Goal: Information Seeking & Learning: Compare options

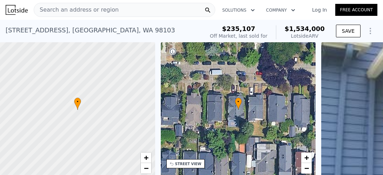
click at [52, 9] on span "Search an address or region" at bounding box center [76, 10] width 85 height 8
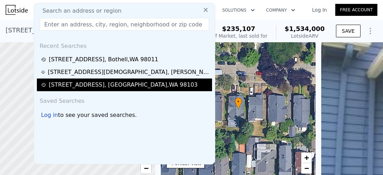
click at [70, 86] on div "[STREET_ADDRESS]" at bounding box center [123, 84] width 149 height 8
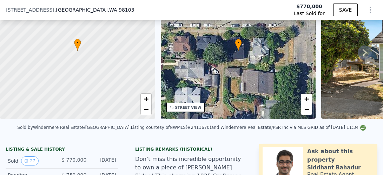
scroll to position [52, 0]
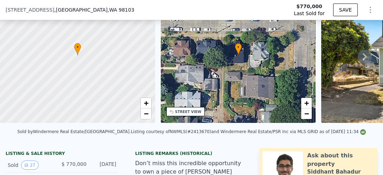
click at [363, 60] on icon at bounding box center [365, 57] width 14 height 14
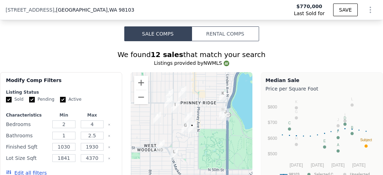
scroll to position [708, 0]
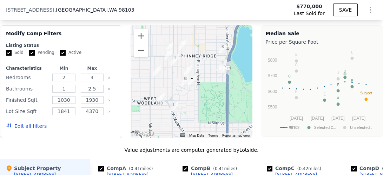
click at [187, 75] on img "6007 Palatine Ave N" at bounding box center [189, 71] width 8 height 12
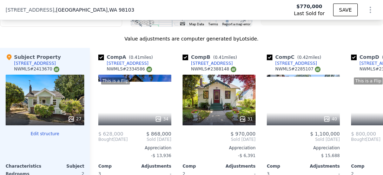
scroll to position [818, 0]
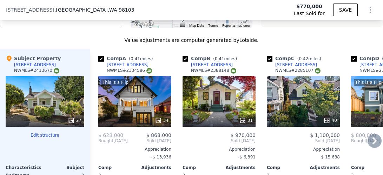
click at [373, 144] on icon at bounding box center [375, 140] width 4 height 7
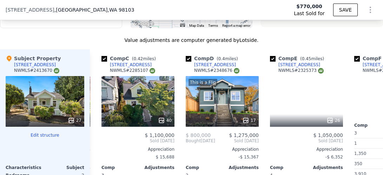
scroll to position [0, 169]
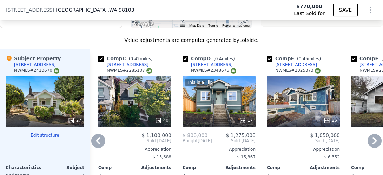
click at [99, 144] on icon at bounding box center [98, 141] width 14 height 14
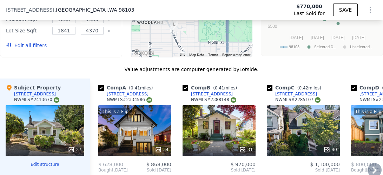
scroll to position [853, 0]
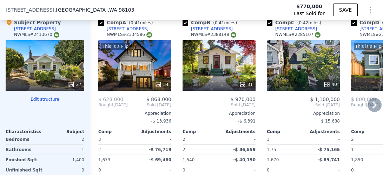
click at [238, 76] on div "31" at bounding box center [219, 65] width 73 height 51
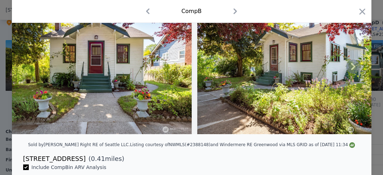
scroll to position [38, 0]
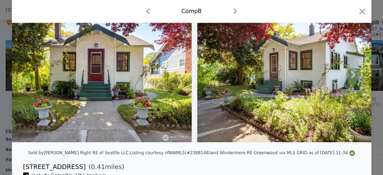
click at [354, 78] on icon at bounding box center [354, 74] width 14 height 14
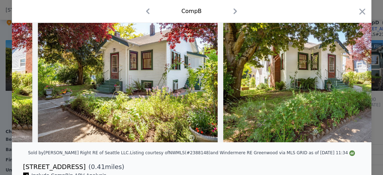
scroll to position [0, 169]
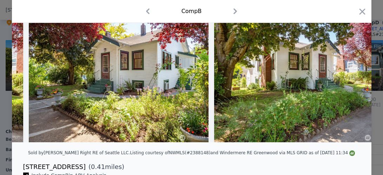
click at [354, 78] on div at bounding box center [192, 74] width 360 height 135
click at [351, 77] on icon at bounding box center [353, 74] width 4 height 7
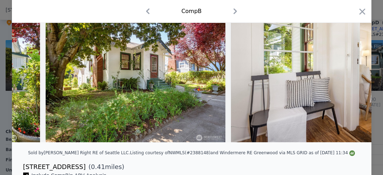
click at [351, 77] on img at bounding box center [332, 74] width 202 height 135
click at [350, 77] on icon at bounding box center [354, 74] width 14 height 14
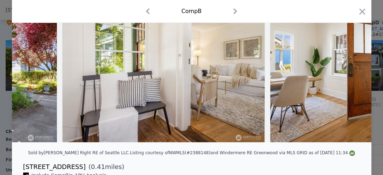
click at [350, 77] on div at bounding box center [192, 74] width 360 height 135
click at [350, 77] on icon at bounding box center [354, 74] width 14 height 14
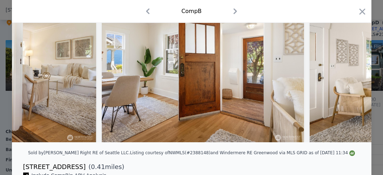
click at [350, 77] on icon at bounding box center [354, 74] width 14 height 14
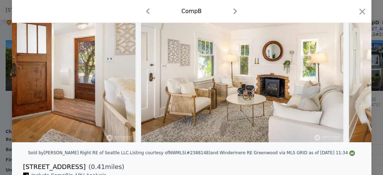
click at [350, 77] on icon at bounding box center [354, 74] width 14 height 14
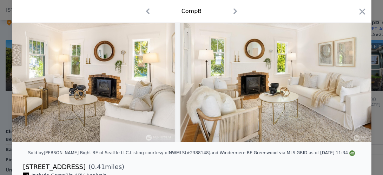
click at [350, 77] on img at bounding box center [282, 74] width 202 height 135
click at [350, 77] on icon at bounding box center [354, 74] width 14 height 14
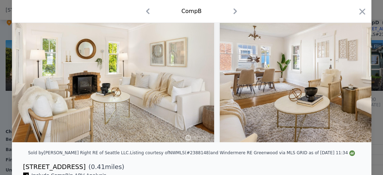
click at [351, 77] on img at bounding box center [321, 74] width 202 height 135
click at [351, 78] on icon at bounding box center [353, 74] width 4 height 7
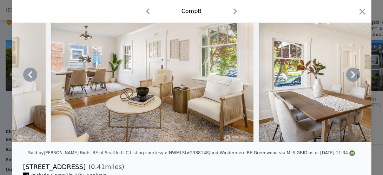
click at [351, 78] on icon at bounding box center [353, 74] width 4 height 7
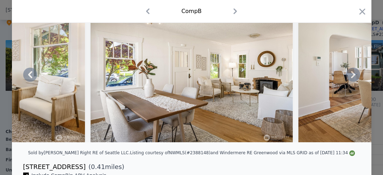
click at [351, 78] on icon at bounding box center [353, 74] width 4 height 7
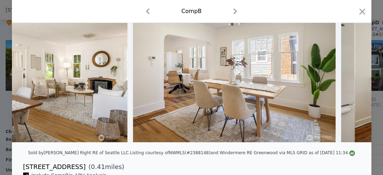
scroll to position [0, 1687]
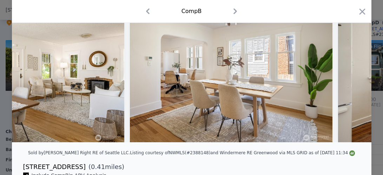
click at [351, 77] on icon at bounding box center [353, 74] width 4 height 7
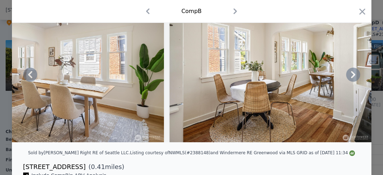
click at [351, 77] on icon at bounding box center [353, 74] width 4 height 7
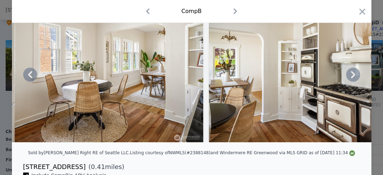
click at [351, 77] on icon at bounding box center [353, 74] width 4 height 7
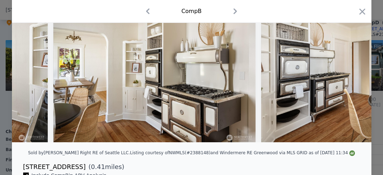
scroll to position [0, 2193]
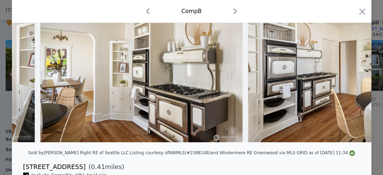
click at [351, 77] on div at bounding box center [192, 74] width 360 height 135
click at [352, 76] on icon at bounding box center [354, 74] width 14 height 14
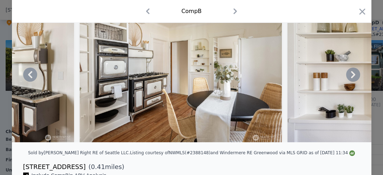
click at [352, 77] on icon at bounding box center [353, 74] width 4 height 7
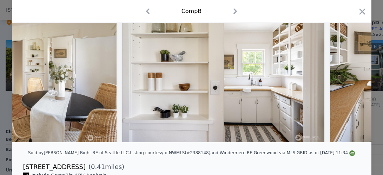
scroll to position [0, 2531]
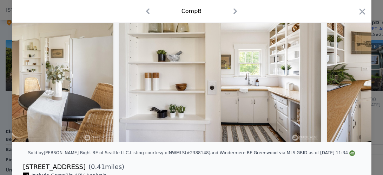
click at [352, 77] on div at bounding box center [192, 74] width 360 height 135
click at [352, 77] on icon at bounding box center [353, 74] width 4 height 7
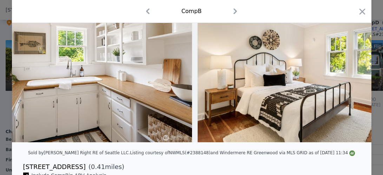
click at [352, 77] on img at bounding box center [299, 74] width 202 height 135
click at [352, 78] on icon at bounding box center [353, 74] width 4 height 7
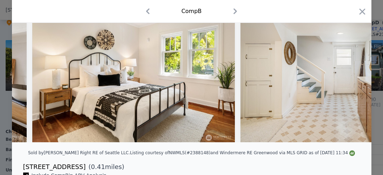
scroll to position [0, 3037]
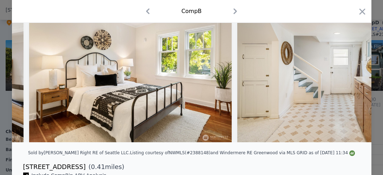
click at [352, 78] on img at bounding box center [339, 74] width 202 height 135
click at [351, 77] on icon at bounding box center [353, 74] width 4 height 7
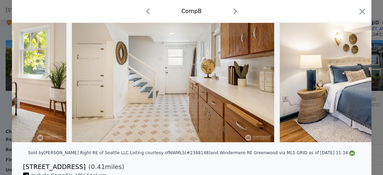
scroll to position [0, 3205]
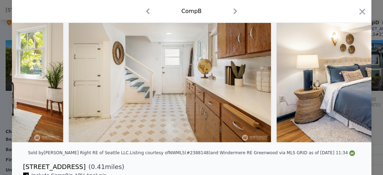
click at [351, 77] on div at bounding box center [192, 74] width 360 height 135
click at [352, 78] on icon at bounding box center [354, 74] width 14 height 14
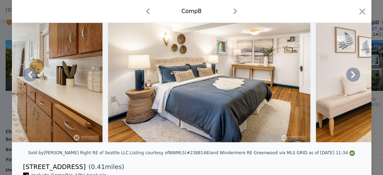
click at [351, 78] on icon at bounding box center [353, 74] width 4 height 7
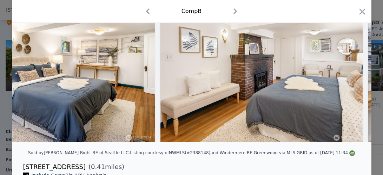
scroll to position [0, 3543]
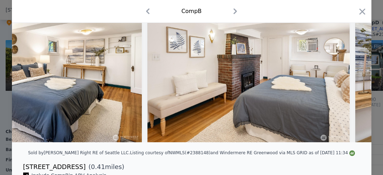
click at [351, 78] on div at bounding box center [192, 74] width 360 height 135
click at [351, 78] on icon at bounding box center [353, 74] width 4 height 7
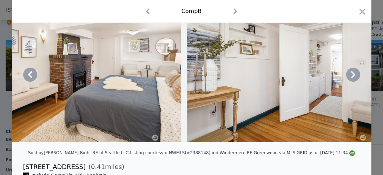
click at [351, 78] on icon at bounding box center [353, 74] width 4 height 7
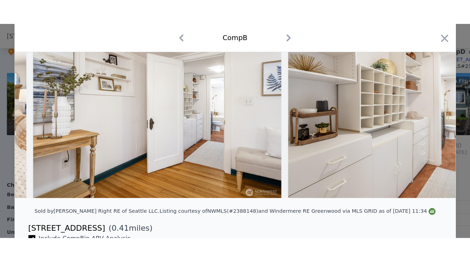
scroll to position [0, 3880]
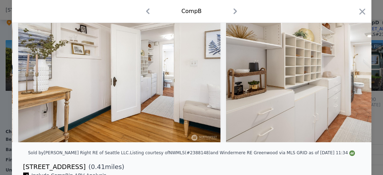
click at [351, 78] on img at bounding box center [327, 74] width 202 height 135
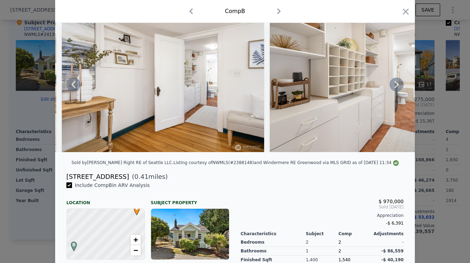
scroll to position [0, 0]
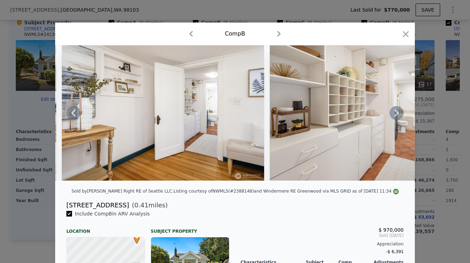
click at [383, 119] on icon at bounding box center [397, 113] width 14 height 14
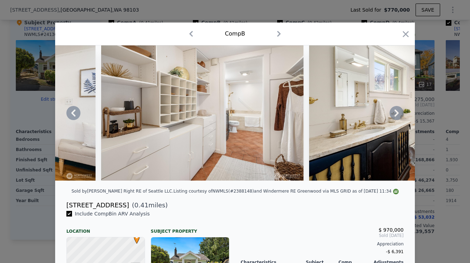
click at [383, 119] on icon at bounding box center [397, 113] width 14 height 14
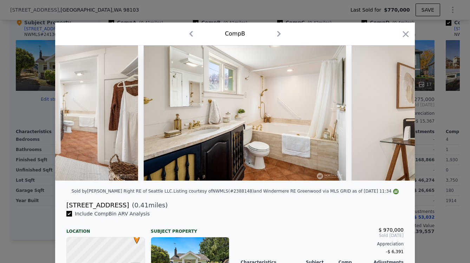
scroll to position [0, 4218]
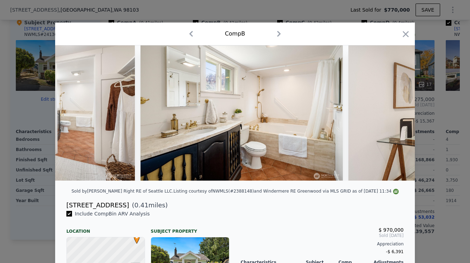
click at [383, 119] on img at bounding box center [450, 112] width 202 height 135
click at [383, 116] on icon at bounding box center [397, 112] width 4 height 7
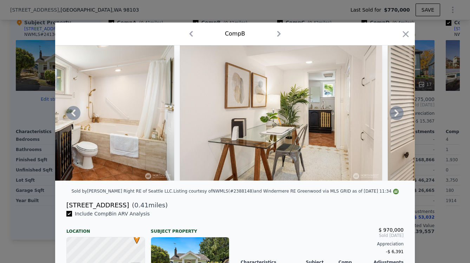
click at [383, 116] on icon at bounding box center [397, 112] width 4 height 7
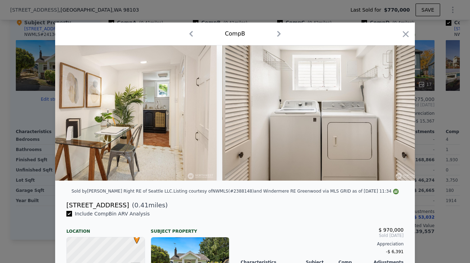
scroll to position [0, 4555]
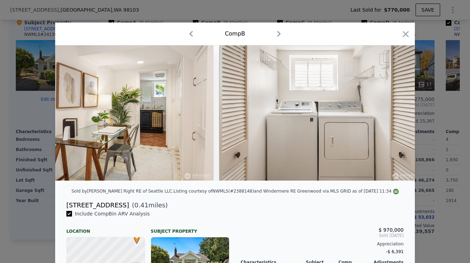
click at [383, 116] on img at bounding box center [320, 112] width 202 height 135
click at [383, 116] on icon at bounding box center [397, 112] width 4 height 7
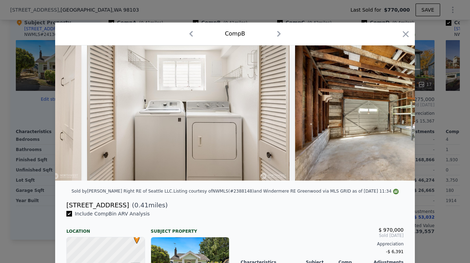
scroll to position [0, 4724]
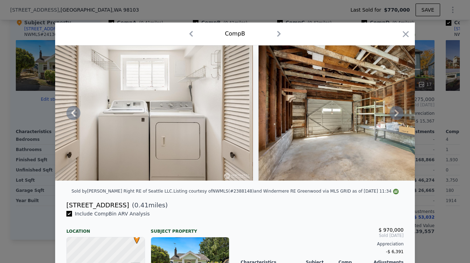
click at [383, 115] on icon at bounding box center [397, 112] width 4 height 7
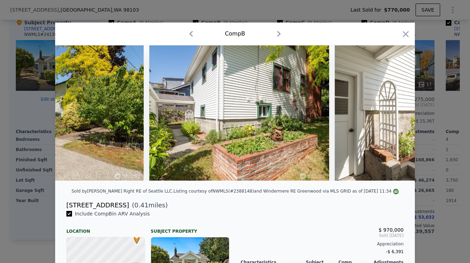
scroll to position [0, 5230]
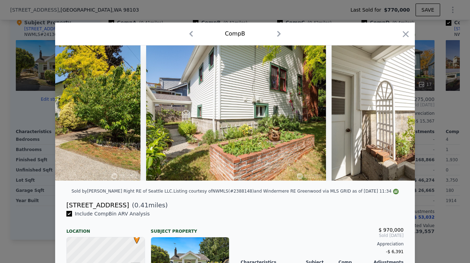
click at [383, 115] on img at bounding box center [422, 112] width 180 height 135
click at [383, 116] on icon at bounding box center [397, 112] width 4 height 7
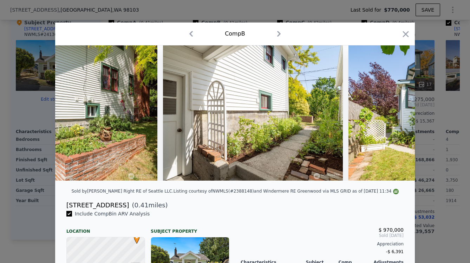
click at [383, 116] on img at bounding box center [439, 112] width 180 height 135
click at [383, 116] on icon at bounding box center [397, 112] width 4 height 7
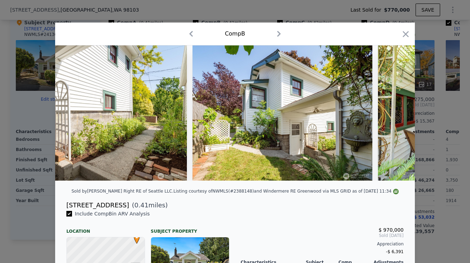
scroll to position [0, 5567]
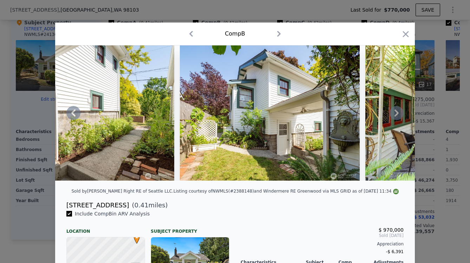
click at [383, 116] on icon at bounding box center [397, 112] width 4 height 7
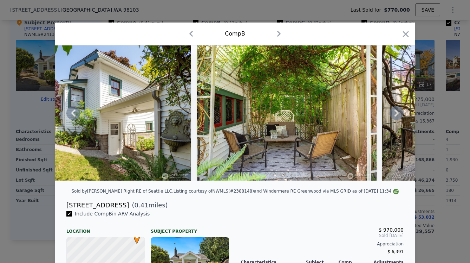
click at [383, 116] on icon at bounding box center [397, 112] width 4 height 7
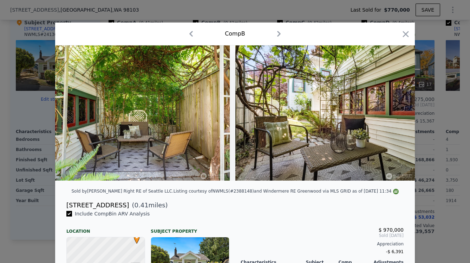
scroll to position [0, 5883]
click at [383, 116] on img at bounding box center [325, 112] width 180 height 135
click at [383, 32] on icon "button" at bounding box center [406, 34] width 6 height 6
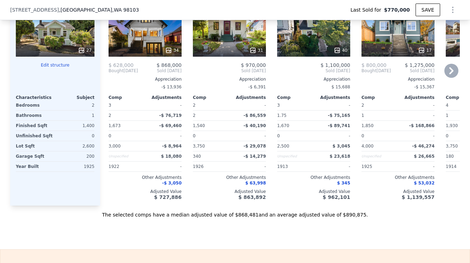
scroll to position [851, 0]
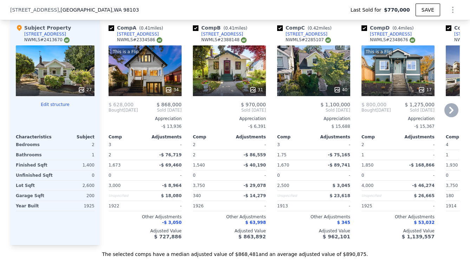
click at [383, 92] on icon at bounding box center [421, 89] width 5 height 5
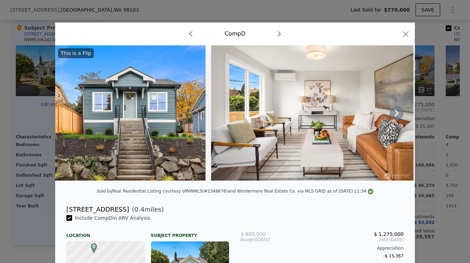
click at [383, 119] on icon at bounding box center [397, 113] width 14 height 14
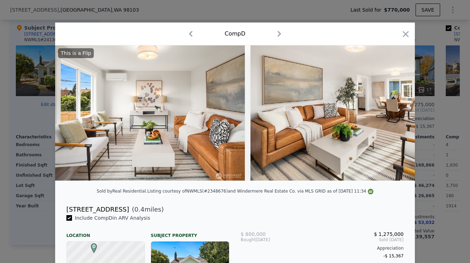
click at [383, 118] on img at bounding box center [352, 112] width 202 height 135
click at [383, 116] on icon at bounding box center [397, 112] width 4 height 7
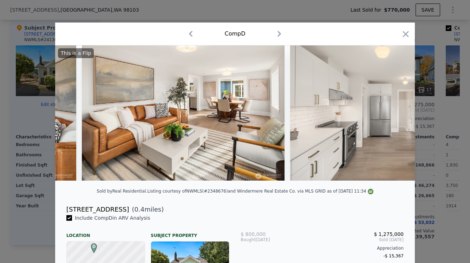
click at [383, 117] on div "This is a Flip" at bounding box center [235, 112] width 360 height 135
click at [383, 116] on icon at bounding box center [397, 112] width 4 height 7
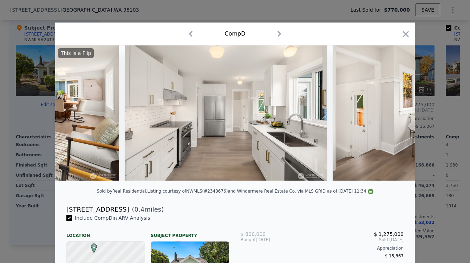
scroll to position [0, 506]
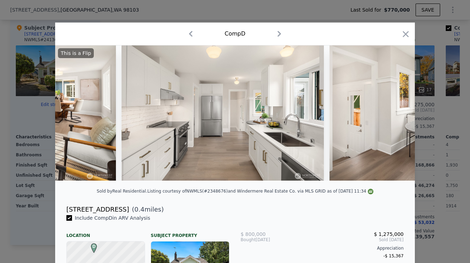
click at [383, 117] on img at bounding box center [431, 112] width 202 height 135
click at [383, 116] on icon at bounding box center [397, 112] width 4 height 7
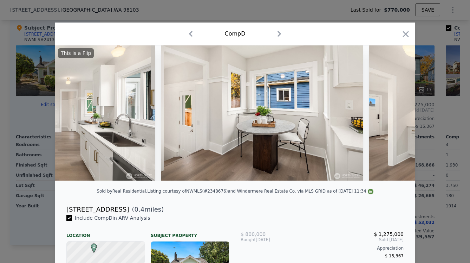
click at [383, 117] on img at bounding box center [470, 112] width 202 height 135
click at [383, 116] on icon at bounding box center [397, 112] width 4 height 7
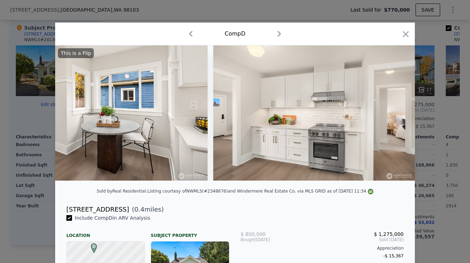
scroll to position [0, 844]
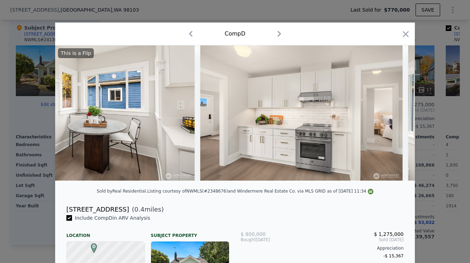
click at [383, 117] on img at bounding box center [301, 112] width 202 height 135
click at [383, 118] on icon at bounding box center [397, 113] width 14 height 14
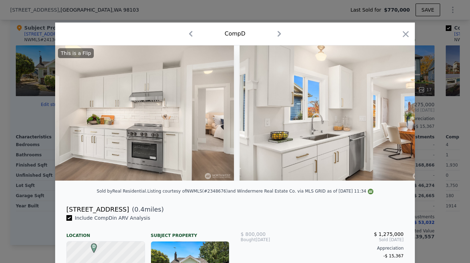
click at [383, 117] on img at bounding box center [341, 112] width 202 height 135
click at [383, 116] on icon at bounding box center [397, 112] width 4 height 7
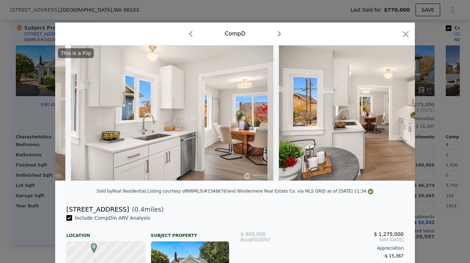
click at [383, 117] on img at bounding box center [380, 112] width 202 height 135
click at [383, 116] on icon at bounding box center [397, 112] width 4 height 7
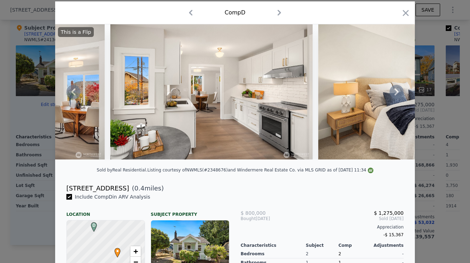
scroll to position [0, 0]
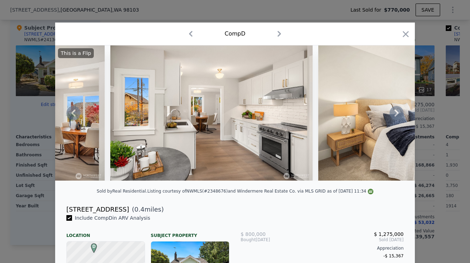
click at [383, 116] on icon at bounding box center [397, 113] width 14 height 14
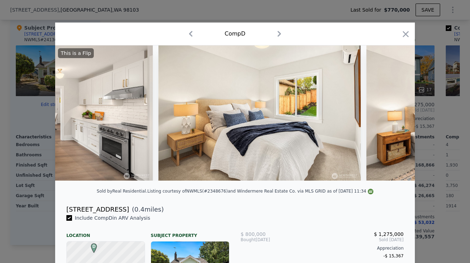
scroll to position [0, 1518]
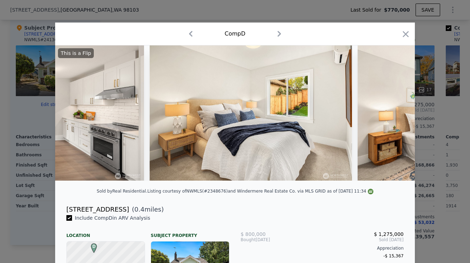
click at [383, 116] on div "This is a Flip" at bounding box center [235, 112] width 360 height 135
click at [383, 115] on icon at bounding box center [397, 112] width 4 height 7
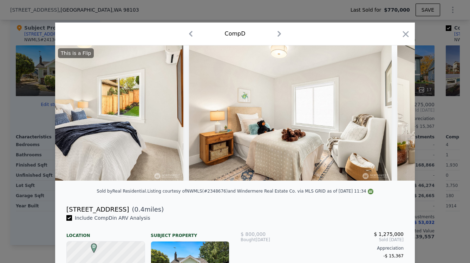
click at [383, 115] on div at bounding box center [235, 112] width 360 height 135
click at [383, 116] on icon at bounding box center [397, 112] width 4 height 7
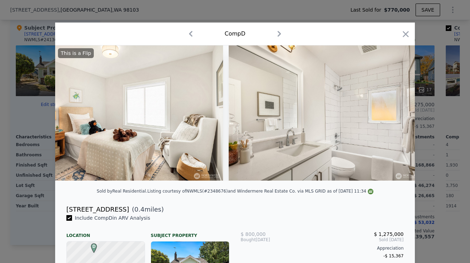
click at [383, 116] on img at bounding box center [327, 112] width 196 height 135
click at [383, 118] on icon at bounding box center [397, 113] width 14 height 14
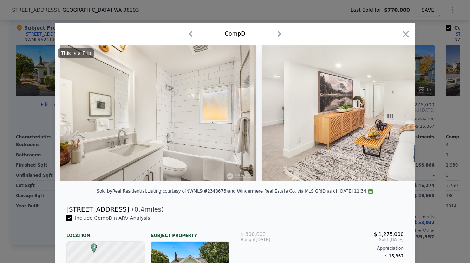
click at [383, 118] on img at bounding box center [363, 112] width 202 height 135
click at [383, 117] on icon at bounding box center [397, 113] width 14 height 14
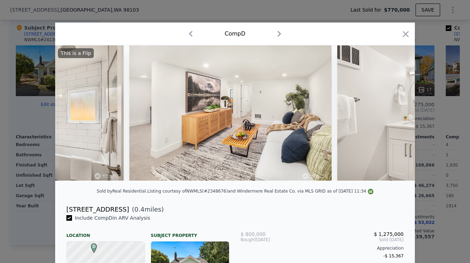
scroll to position [0, 2193]
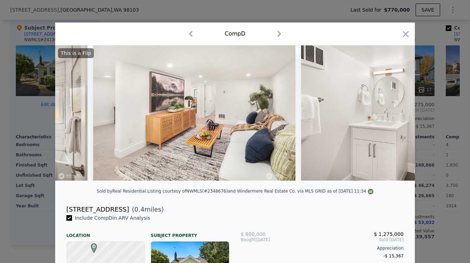
click at [383, 117] on img at bounding box center [402, 112] width 202 height 135
click at [383, 116] on icon at bounding box center [397, 112] width 4 height 7
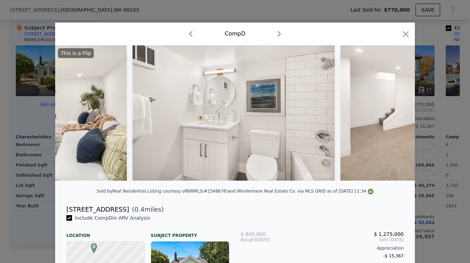
click at [383, 116] on div "This is a Flip" at bounding box center [235, 112] width 360 height 135
click at [383, 116] on icon at bounding box center [397, 112] width 4 height 7
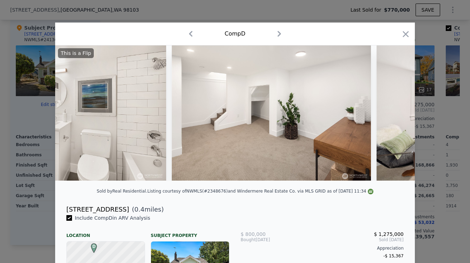
click at [383, 117] on img at bounding box center [478, 112] width 202 height 135
click at [383, 118] on icon at bounding box center [397, 113] width 14 height 14
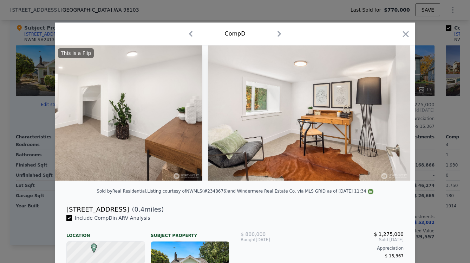
click at [383, 118] on img at bounding box center [309, 112] width 202 height 135
click at [383, 117] on icon at bounding box center [397, 113] width 14 height 14
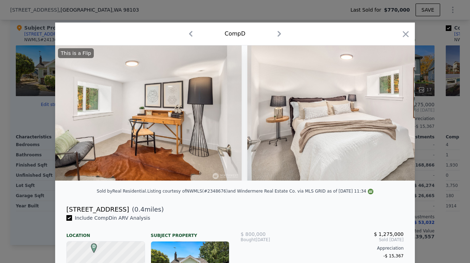
click at [383, 117] on img at bounding box center [348, 112] width 202 height 135
click at [383, 116] on icon at bounding box center [397, 112] width 4 height 7
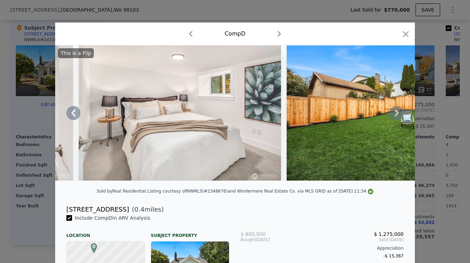
click at [383, 116] on icon at bounding box center [397, 112] width 4 height 7
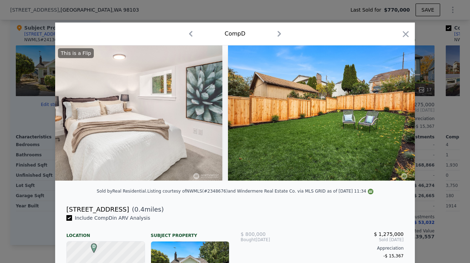
scroll to position [0, 3111]
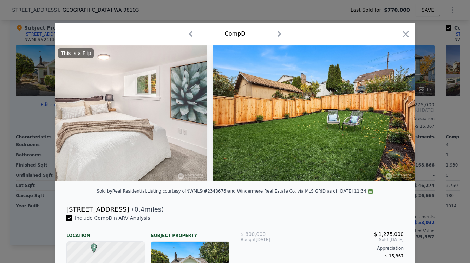
click at [383, 117] on img at bounding box center [314, 112] width 202 height 135
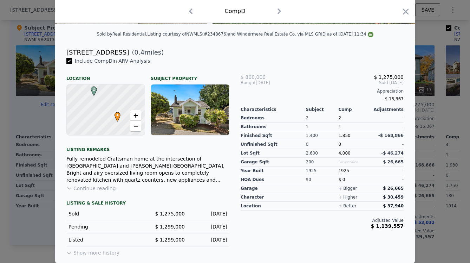
scroll to position [0, 0]
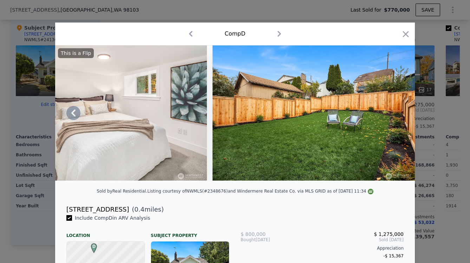
click at [383, 99] on img at bounding box center [314, 112] width 202 height 135
click at [383, 103] on img at bounding box center [314, 112] width 202 height 135
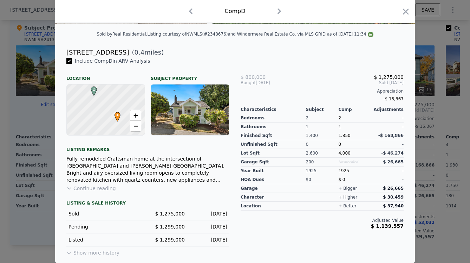
scroll to position [162, 0]
click at [383, 13] on icon "button" at bounding box center [406, 11] width 6 height 6
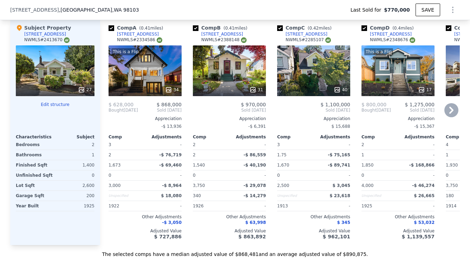
click at [383, 117] on icon at bounding box center [452, 110] width 14 height 14
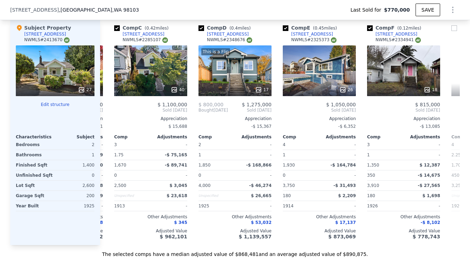
scroll to position [0, 169]
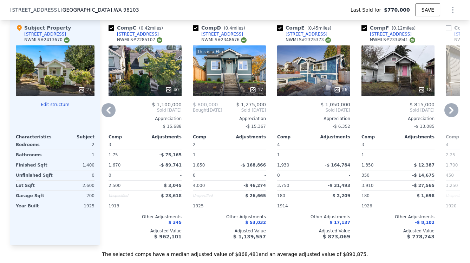
click at [383, 117] on icon at bounding box center [452, 110] width 14 height 14
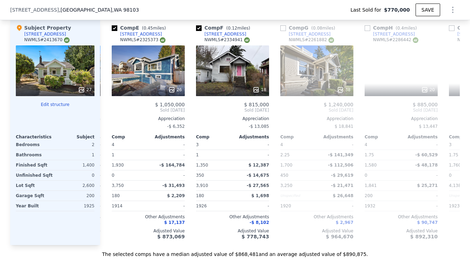
scroll to position [0, 337]
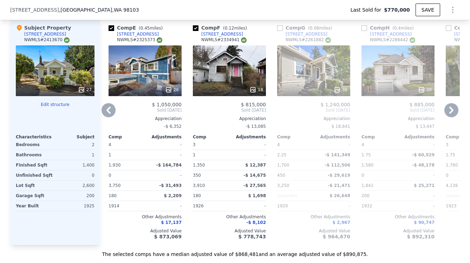
click at [383, 115] on icon at bounding box center [452, 110] width 14 height 14
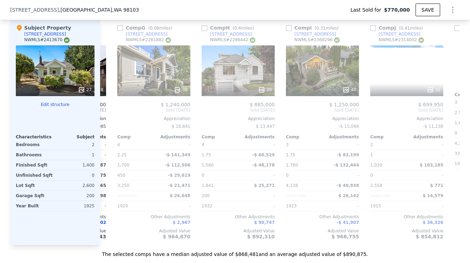
scroll to position [0, 506]
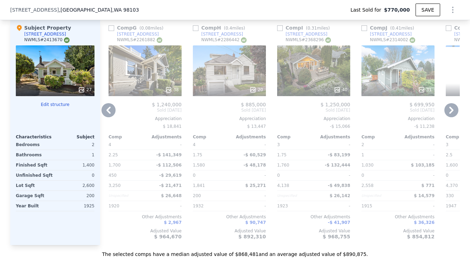
click at [383, 115] on icon at bounding box center [452, 110] width 14 height 14
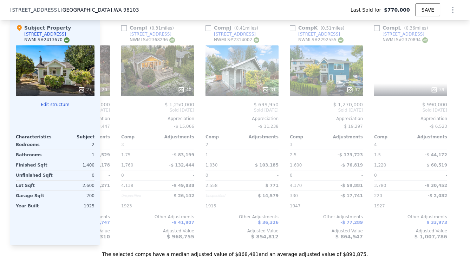
scroll to position [0, 669]
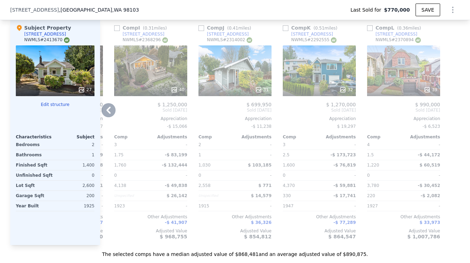
click at [103, 108] on div "Comp H ( 0.4 miles) [STREET_ADDRESS] # 2286442 20 $ 885,000 Sold [DATE] Appreci…" at bounding box center [66, 132] width 79 height 226
click at [104, 112] on icon at bounding box center [109, 110] width 14 height 14
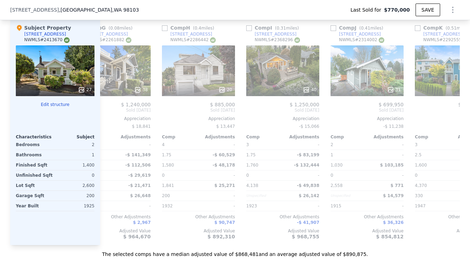
scroll to position [0, 500]
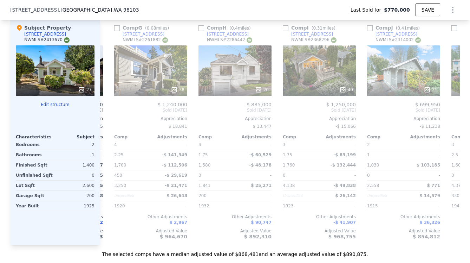
click at [105, 115] on div "Comp A ( 0.41 miles) [STREET_ADDRESS] This is a Flip 34 $ 628,000 $ 868,000 Bou…" at bounding box center [280, 132] width 360 height 226
click at [106, 114] on icon at bounding box center [109, 110] width 14 height 14
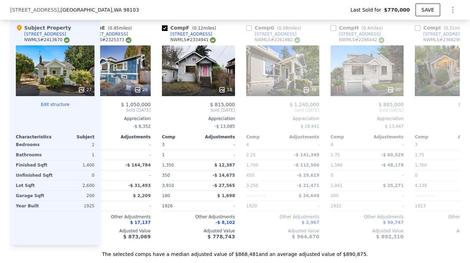
scroll to position [0, 332]
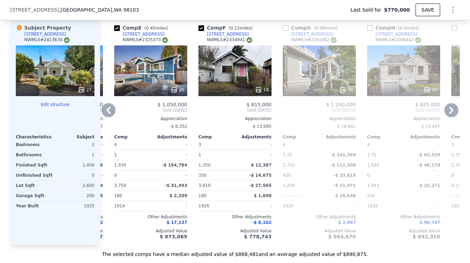
click at [108, 114] on icon at bounding box center [109, 110] width 14 height 14
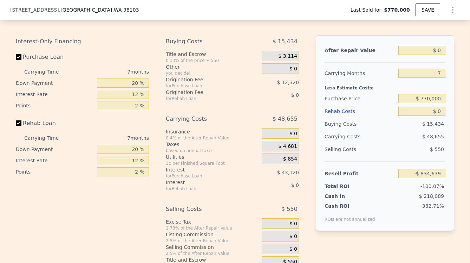
scroll to position [1118, 0]
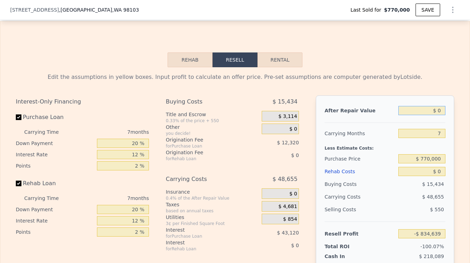
click at [383, 115] on input "$ 0" at bounding box center [422, 110] width 47 height 9
type input "$ 876,000"
type input "-$ 22,993"
type input "$ 1,876,000"
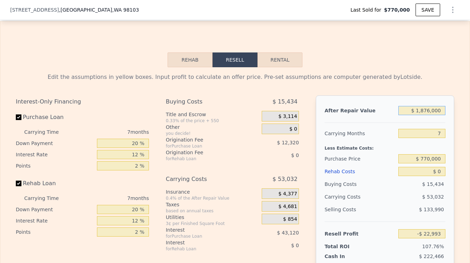
type input "$ 903,544"
type input "$ 11,876,000"
type input "$ 10,168,910"
type input "$ 113,876,000"
type input "$ 104,675,650"
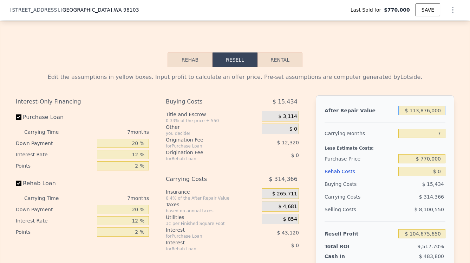
type input "$ 1,139,876,000"
type input "$ 1,055,302,270"
drag, startPoint x: 420, startPoint y: 119, endPoint x: 429, endPoint y: 119, distance: 9.1
click at [383, 115] on input "$ 1,139,876,000" at bounding box center [422, 110] width 47 height 9
type input "$ 1,139,000"
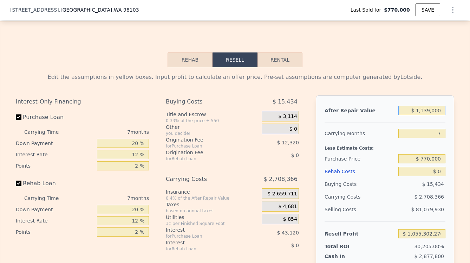
type input "$ 220,686"
type input "$ 1,139,000"
click at [383, 138] on input "7" at bounding box center [422, 133] width 47 height 9
type input "6"
type input "$ 228,017"
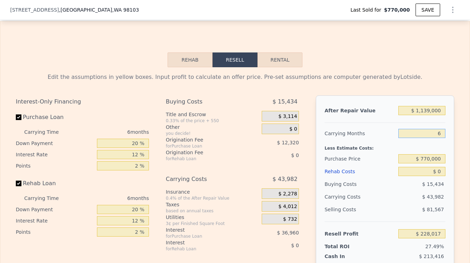
type input "6"
click at [383, 163] on input "$ 770,000" at bounding box center [422, 158] width 47 height 9
click at [383, 174] on input "$ 0" at bounding box center [422, 171] width 47 height 9
type input "$ 1"
type input "$ 228,016"
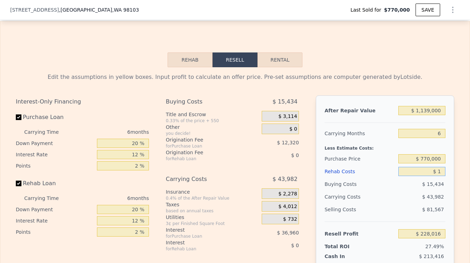
type input "$ 15"
type input "$ 228,002"
type input "$ 150"
type input "$ 227,859"
type input "$ 1,500"
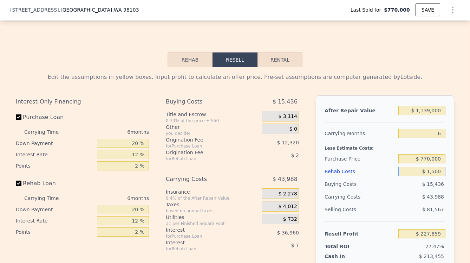
type input "$ 226,421"
type input "$ 150"
type input "$ 227,859"
type input "$ 15"
type input "$ 228,002"
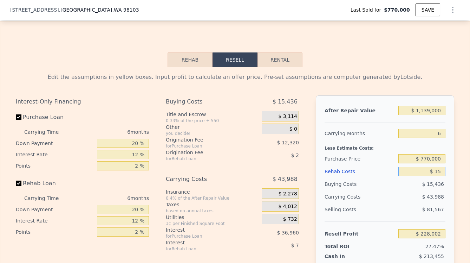
type input "$ 1"
type input "$ 228,016"
type input "$ 17"
type input "$ 228,000"
type input "$ 175"
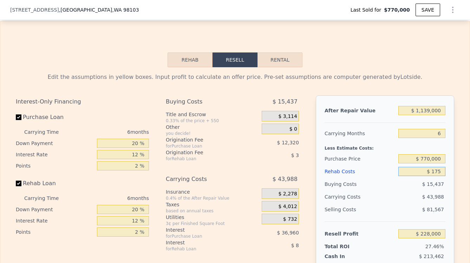
type input "$ 227,833"
type input "$ 1,750"
type input "$ 226,155"
type input "$ 17,500"
type input "$ 209,397"
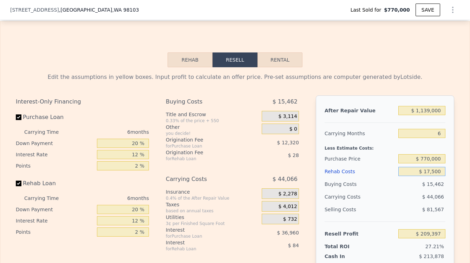
type input "$ 175,000"
type input "$ 41,817"
type input "$ 17,500"
type input "$ 209,397"
type input "$ 1,750"
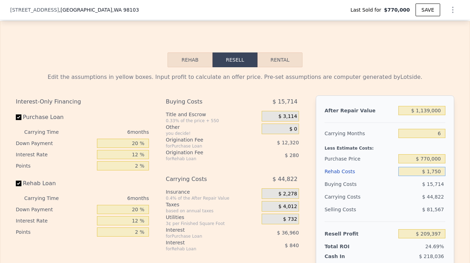
type input "$ 226,155"
type input "$ 175"
type input "$ 227,833"
type input "$ 17"
type input "$ 228,000"
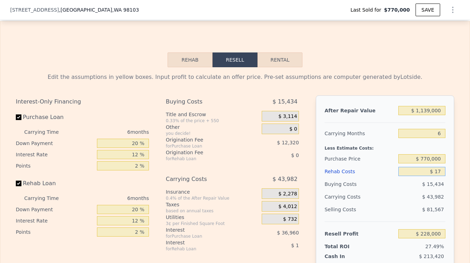
type input "$ 1"
type input "$ 228,016"
type input "$ 15"
type input "$ 228,002"
type input "$ 150"
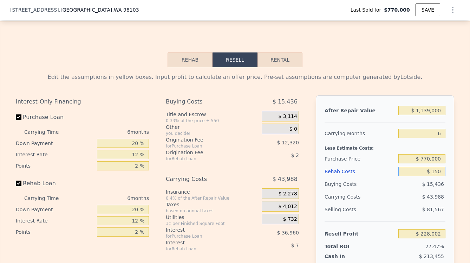
type input "$ 227,859"
type input "$ 1,500"
type input "$ 226,421"
type input "$ 15,000"
type input "$ 212,057"
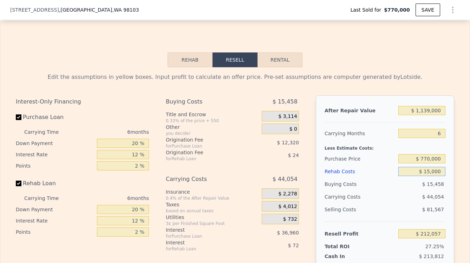
type input "$ 150,000"
type input "$ 68,417"
type input "$ 150,000"
click at [383, 135] on div "After Repair Value $ 1,139,000 Carrying Months 6 Less Estimate Costs: Purchase …" at bounding box center [385, 192] width 138 height 195
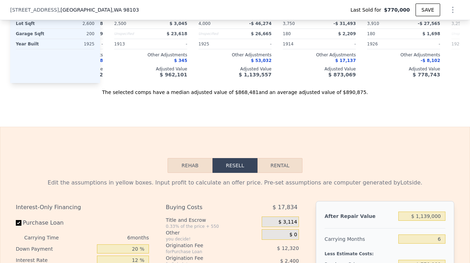
scroll to position [777, 0]
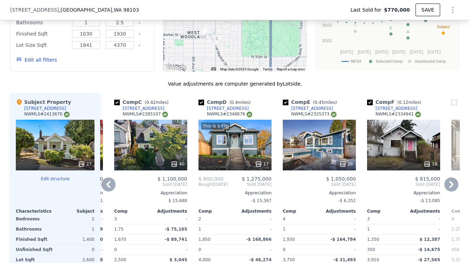
click at [238, 154] on div "This is a Flip 17" at bounding box center [235, 144] width 73 height 51
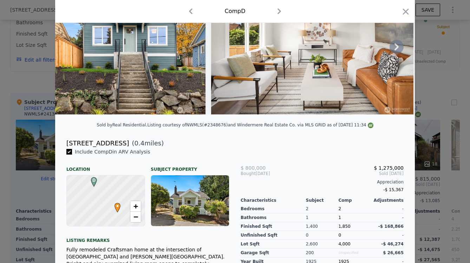
scroll to position [66, 0]
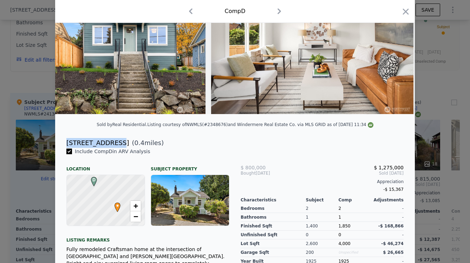
drag, startPoint x: 114, startPoint y: 147, endPoint x: 69, endPoint y: 142, distance: 44.6
click at [69, 142] on div "[STREET_ADDRESS] ( 0.4 miles)" at bounding box center [235, 141] width 360 height 14
copy div "[STREET_ADDRESS]"
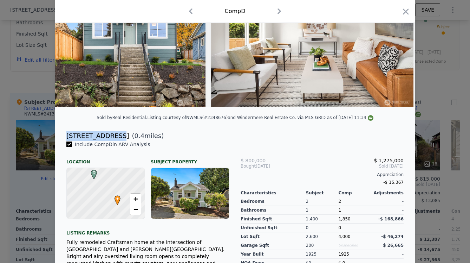
scroll to position [0, 0]
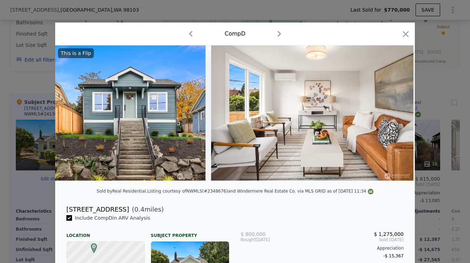
click at [129, 174] on div "Sold by Real Residential ." at bounding box center [122, 190] width 51 height 5
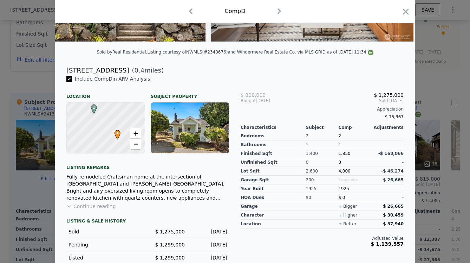
scroll to position [162, 0]
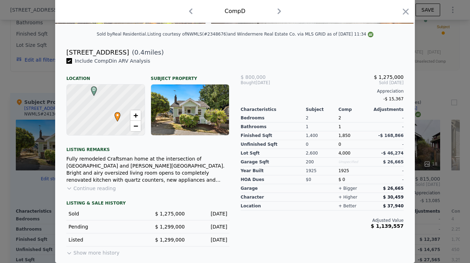
click at [92, 174] on button "Show more history" at bounding box center [92, 251] width 53 height 10
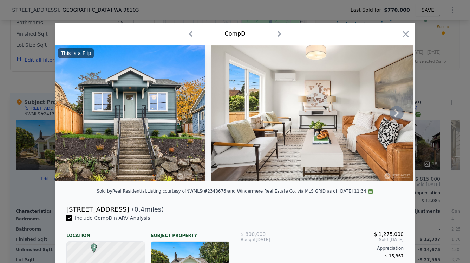
scroll to position [161, 0]
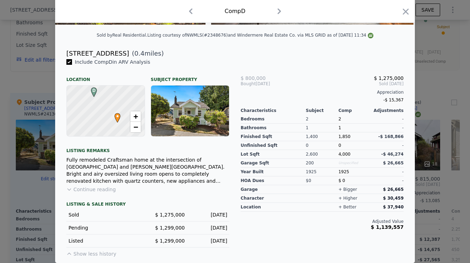
click at [93, 174] on button "Continue reading" at bounding box center [91, 189] width 50 height 7
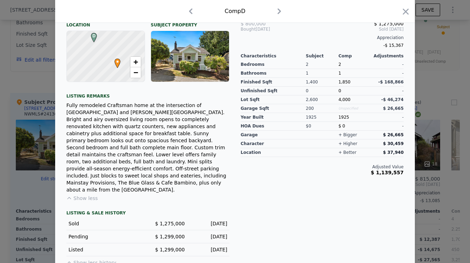
scroll to position [0, 0]
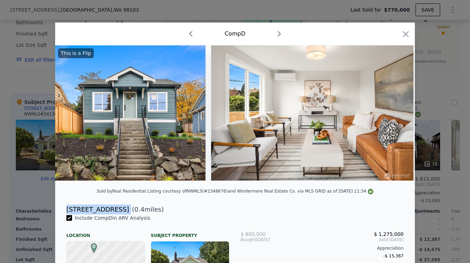
drag, startPoint x: 118, startPoint y: 214, endPoint x: 60, endPoint y: 214, distance: 57.3
click at [61, 174] on div "[STREET_ADDRESS] ( 0.4 miles)" at bounding box center [235, 209] width 349 height 10
copy div "[STREET_ADDRESS]"
click at [383, 35] on icon "button" at bounding box center [406, 34] width 10 height 10
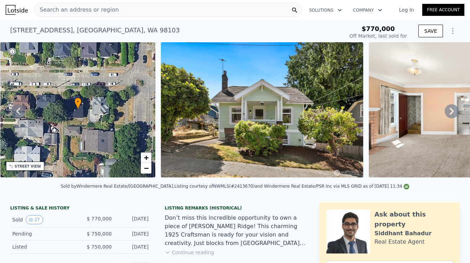
click at [110, 8] on span "Search an address or region" at bounding box center [76, 10] width 85 height 8
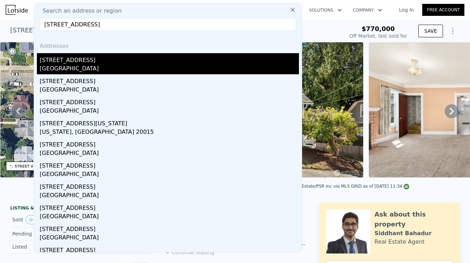
type input "[STREET_ADDRESS]"
click at [63, 64] on div "[GEOGRAPHIC_DATA]" at bounding box center [169, 69] width 259 height 10
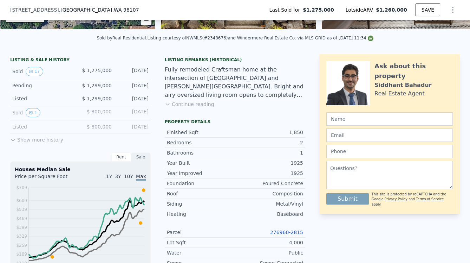
scroll to position [144, 0]
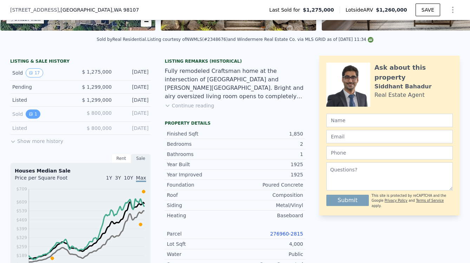
click at [33, 118] on button "1" at bounding box center [33, 113] width 15 height 9
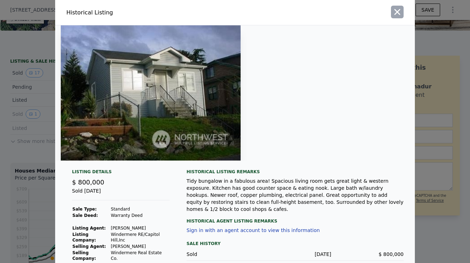
click at [383, 12] on icon "button" at bounding box center [398, 12] width 10 height 10
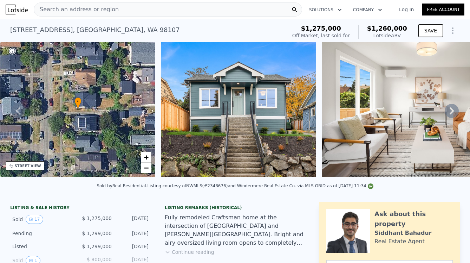
scroll to position [0, 0]
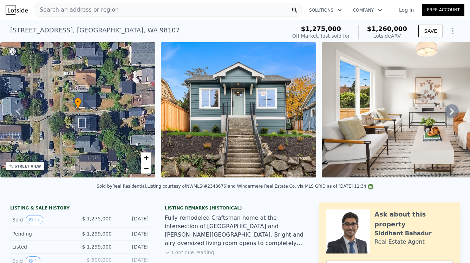
click at [383, 111] on icon at bounding box center [452, 111] width 14 height 14
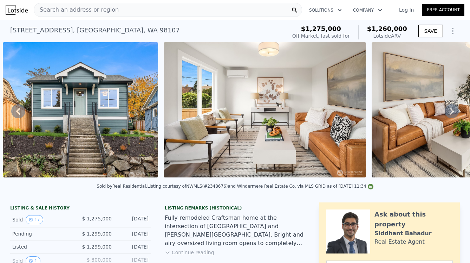
click at [383, 112] on icon at bounding box center [452, 111] width 14 height 14
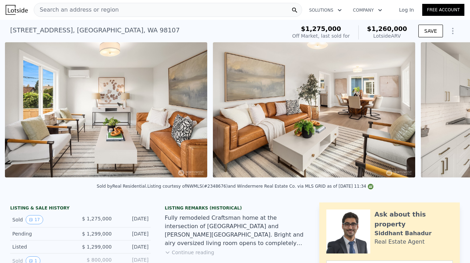
scroll to position [0, 483]
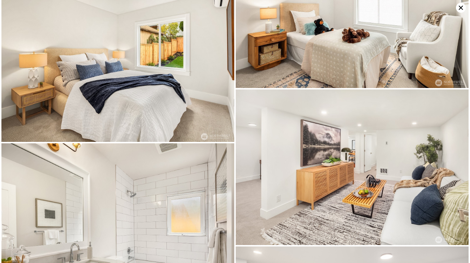
scroll to position [673, 0]
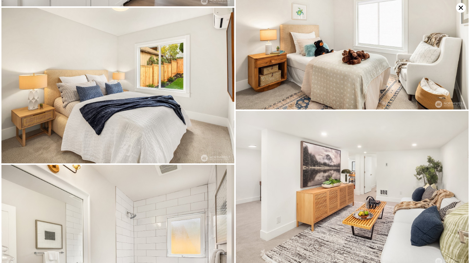
click at [383, 2] on img at bounding box center [352, 31] width 233 height 155
click at [383, 9] on icon at bounding box center [461, 8] width 10 height 10
